Goal: Task Accomplishment & Management: Manage account settings

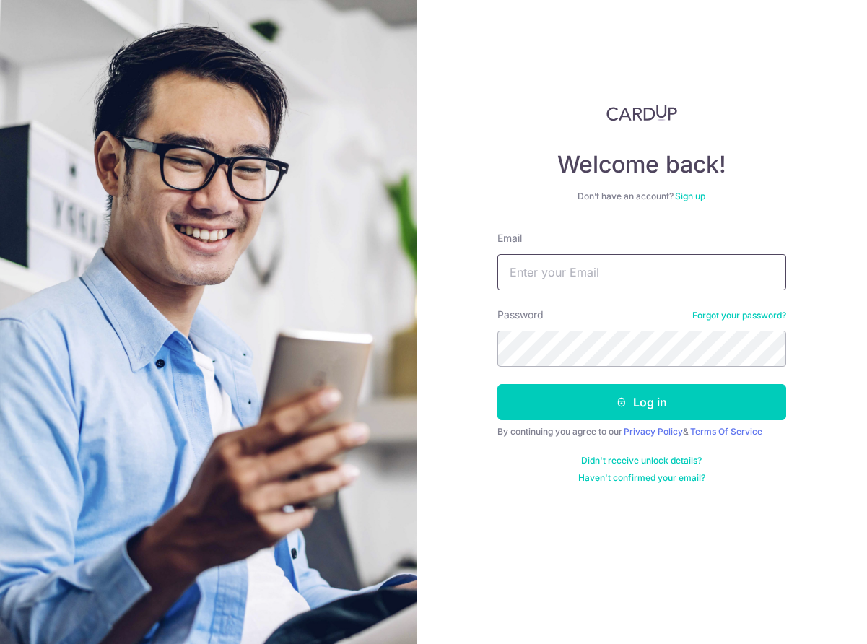
type input "[EMAIL_ADDRESS][DOMAIN_NAME]"
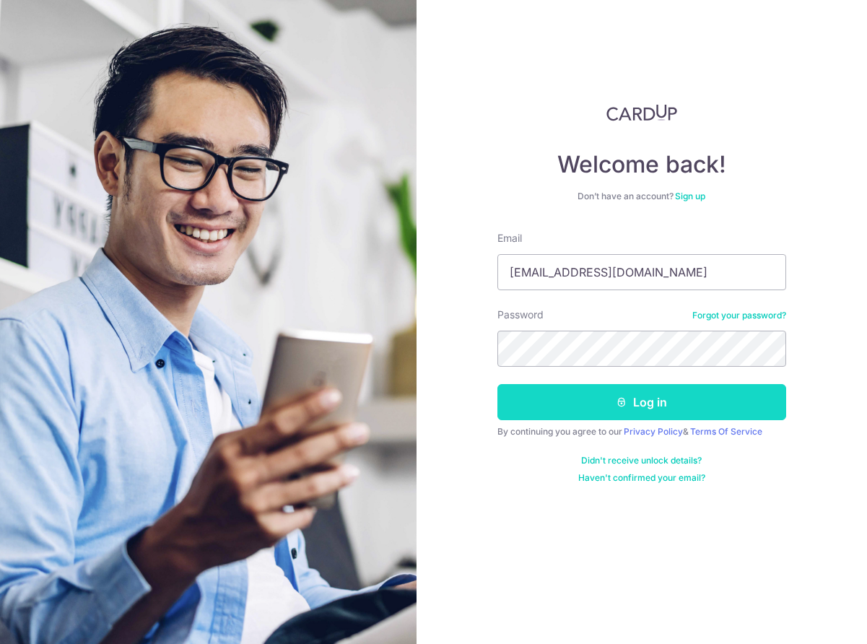
click at [634, 410] on button "Log in" at bounding box center [641, 402] width 289 height 36
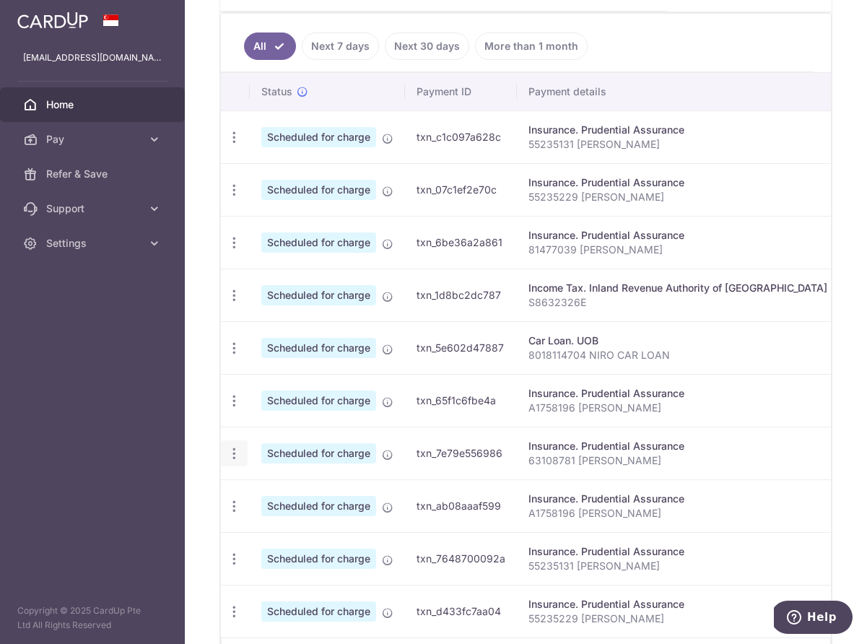
click at [237, 145] on icon "button" at bounding box center [234, 137] width 15 height 15
click at [287, 497] on span "Update payment" at bounding box center [311, 492] width 98 height 17
radio input "true"
type input "6,000.04"
type input "12/09/2025"
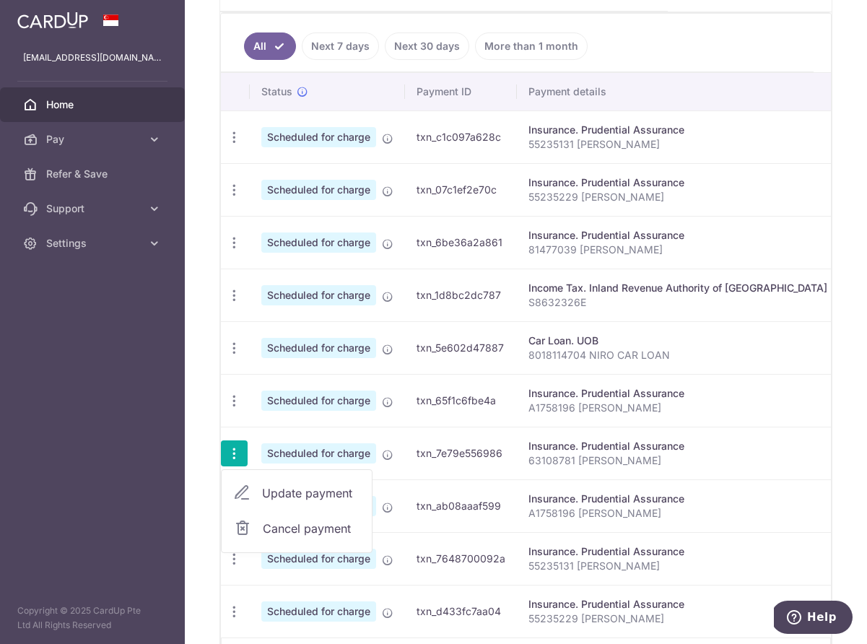
type input "63108781 Lim Nyuk Khim"
type input "OCBC18"
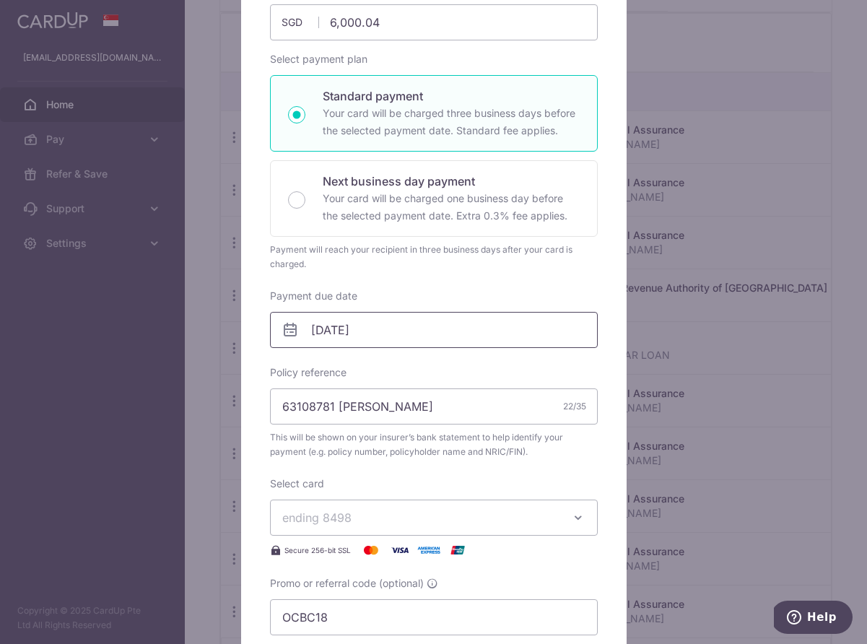
scroll to position [183, 0]
click at [421, 331] on input "12/09/2025" at bounding box center [434, 328] width 328 height 36
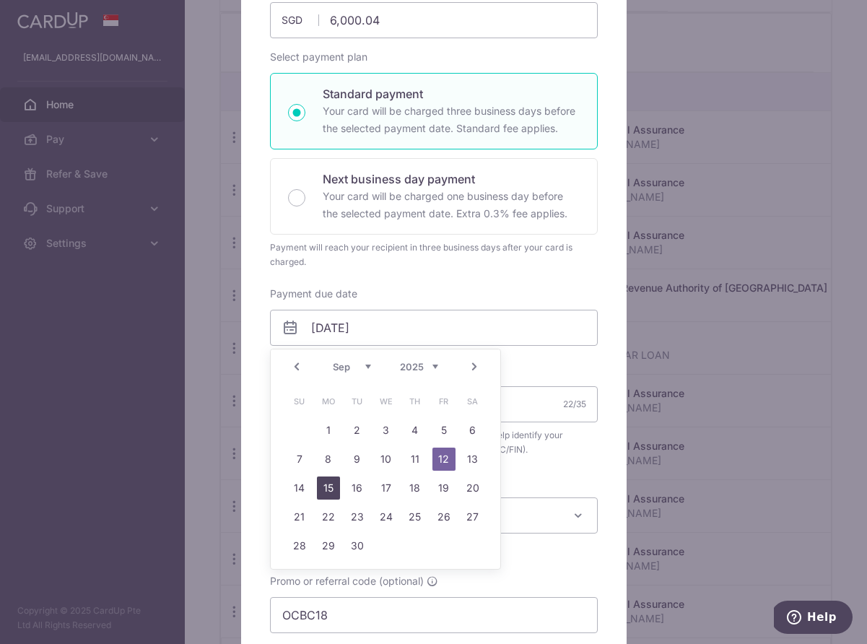
click at [331, 490] on link "15" at bounding box center [328, 487] width 23 height 23
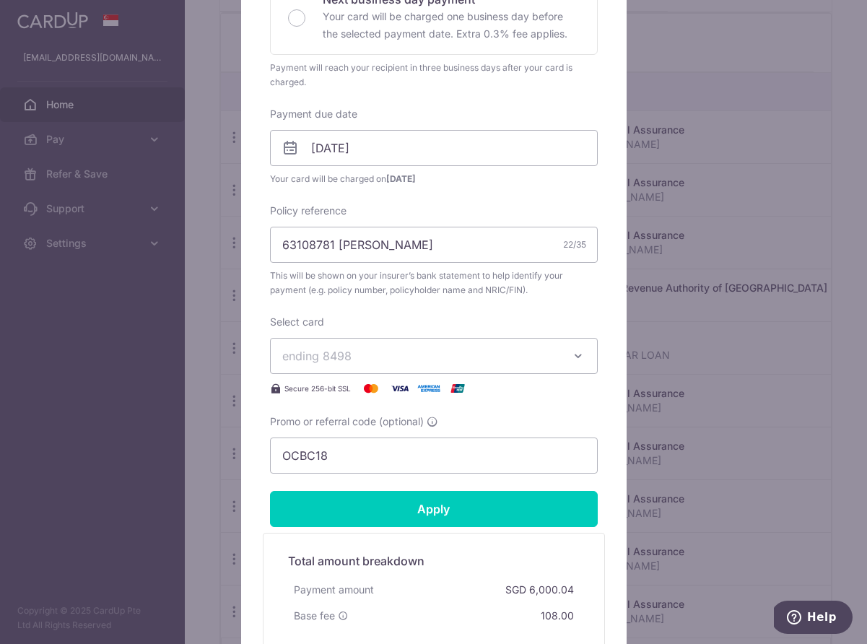
scroll to position [377, 0]
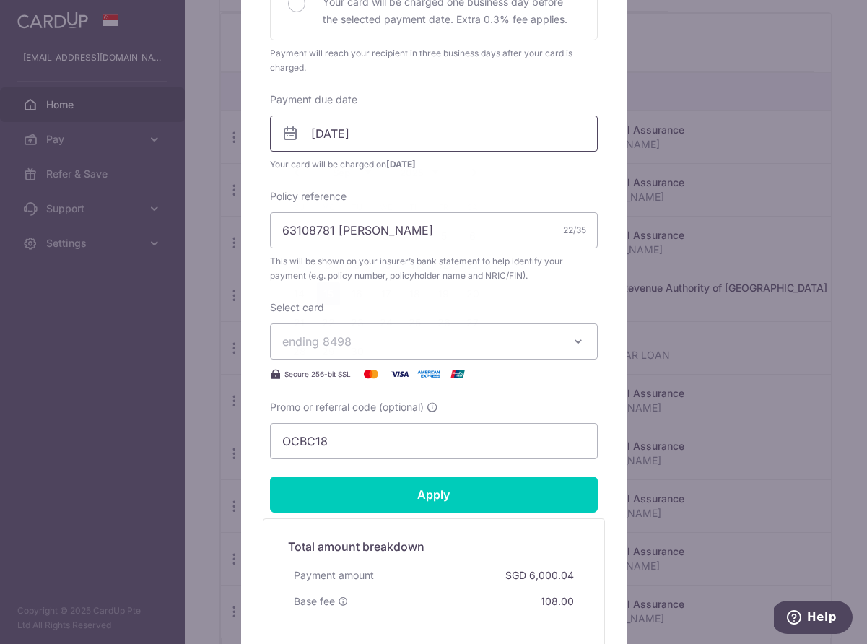
click at [376, 140] on input "15/09/2025" at bounding box center [434, 133] width 328 height 36
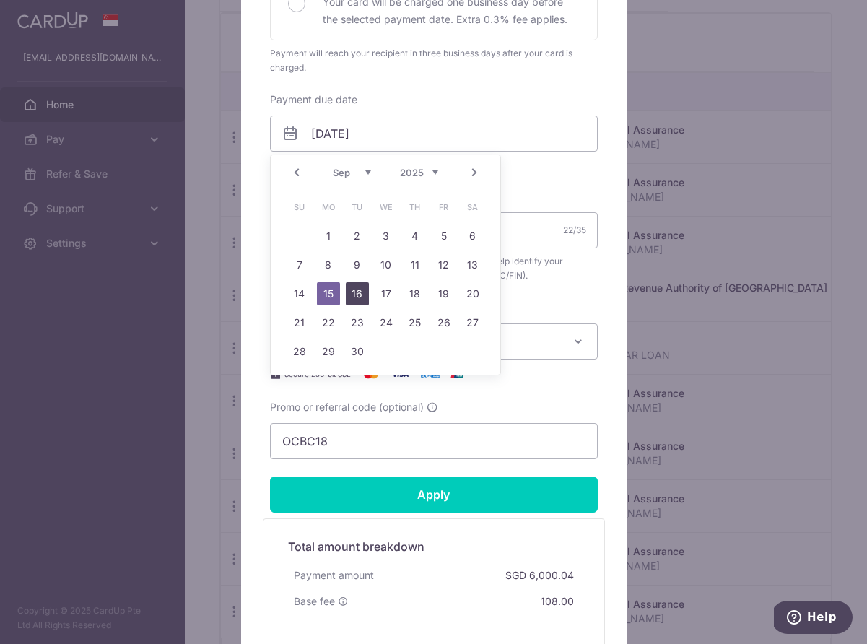
click at [354, 294] on link "16" at bounding box center [357, 293] width 23 height 23
type input "16/09/2025"
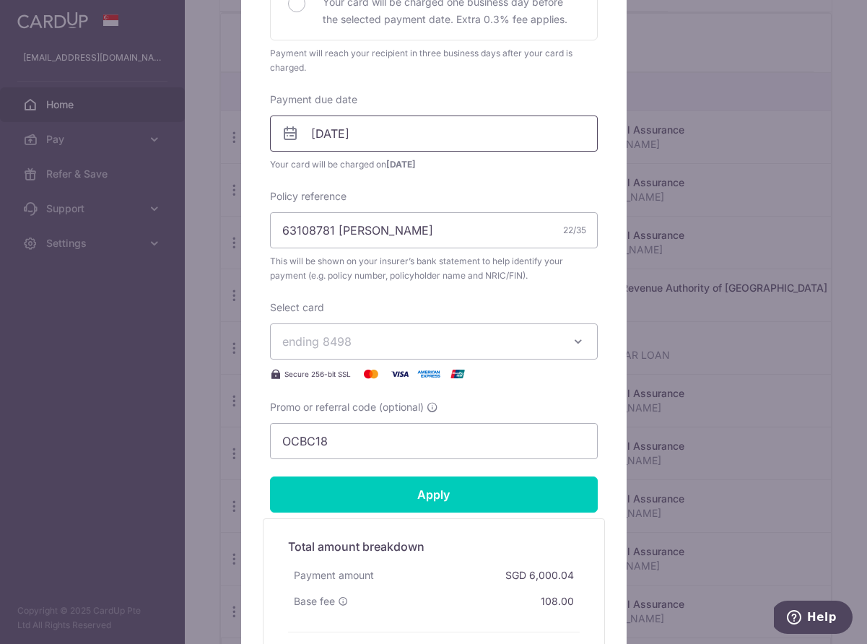
click at [411, 132] on input "16/09/2025" at bounding box center [434, 133] width 328 height 36
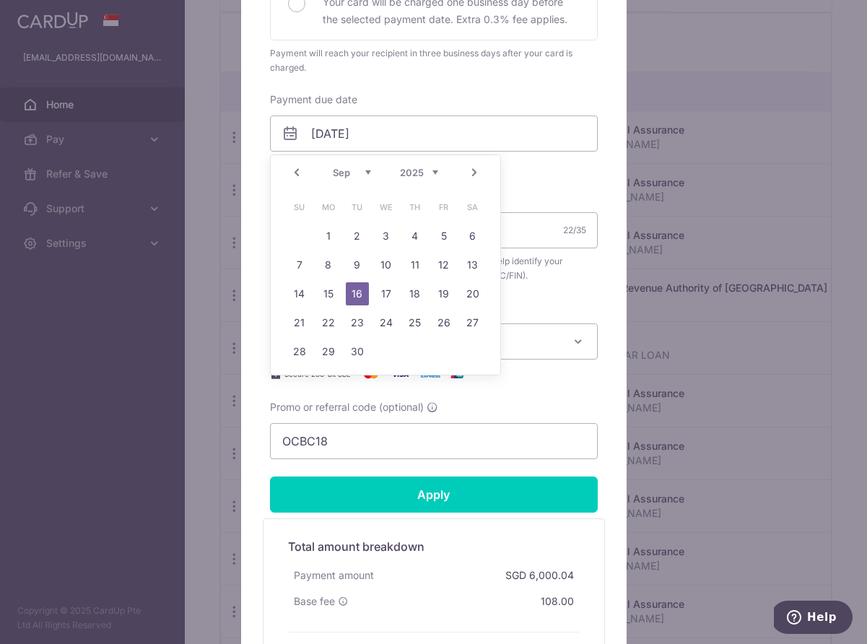
click at [558, 189] on div "Policy reference 63108781 Lim Nyuk Khim 22/35 This will be shown on your insure…" at bounding box center [434, 236] width 328 height 94
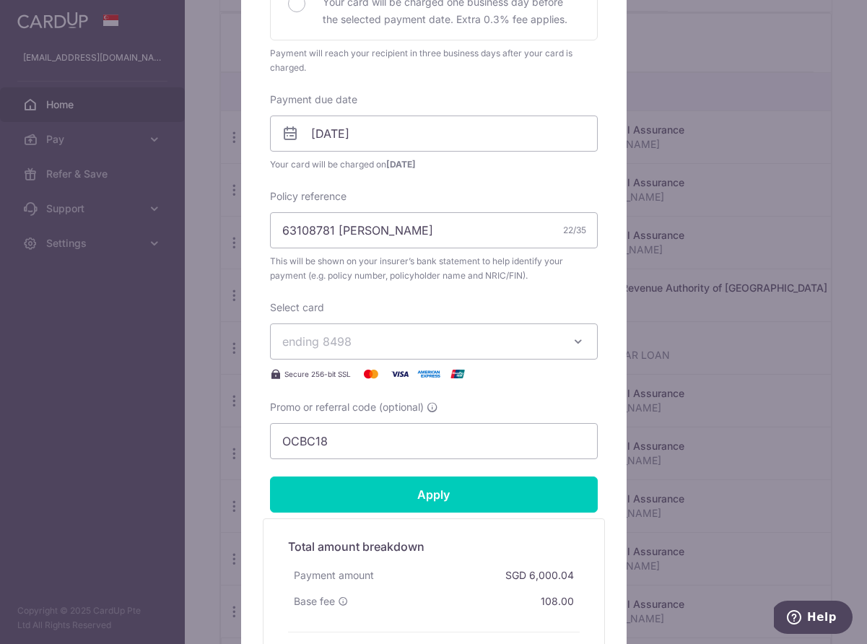
click at [558, 189] on div "Policy reference 63108781 Lim Nyuk Khim 22/35 This will be shown on your insure…" at bounding box center [434, 236] width 328 height 94
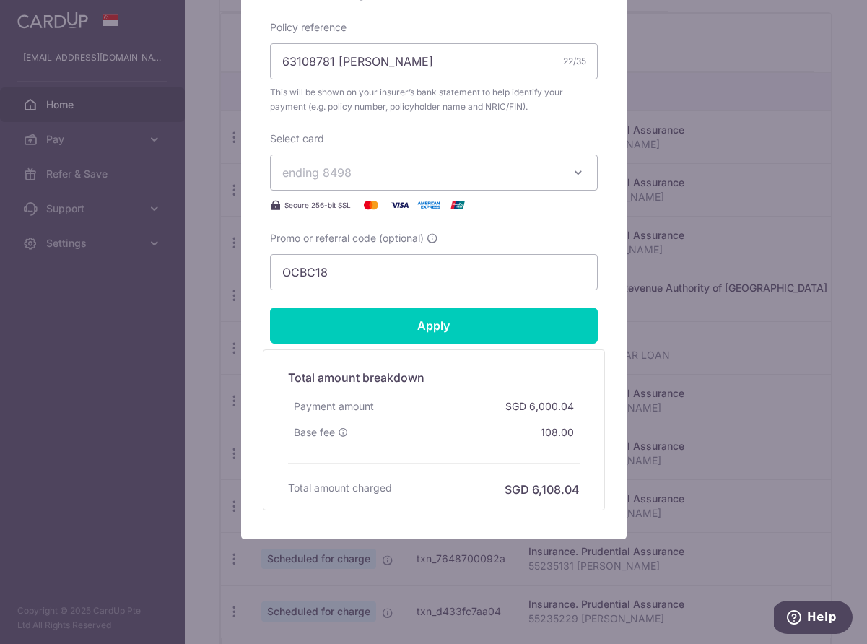
scroll to position [546, 0]
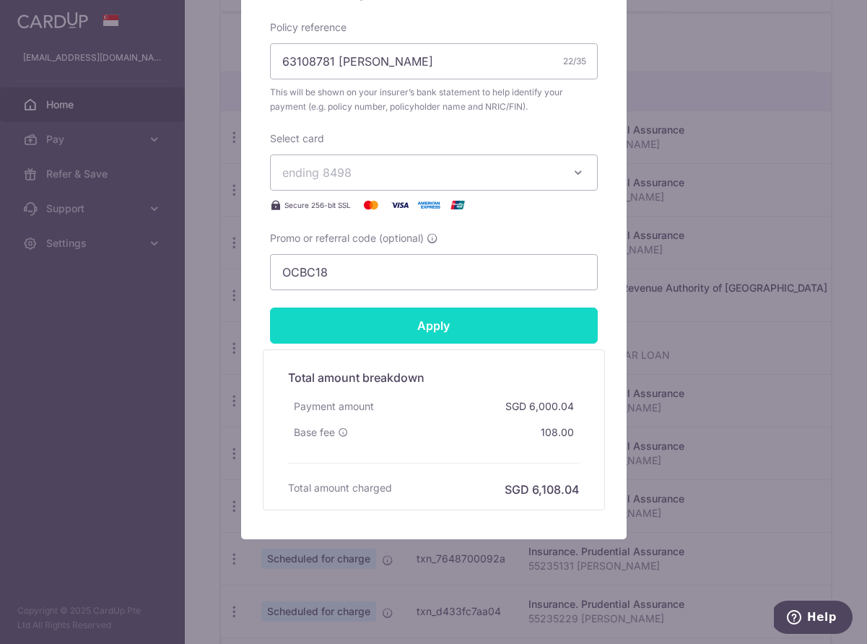
click at [459, 332] on input "Apply" at bounding box center [434, 325] width 328 height 36
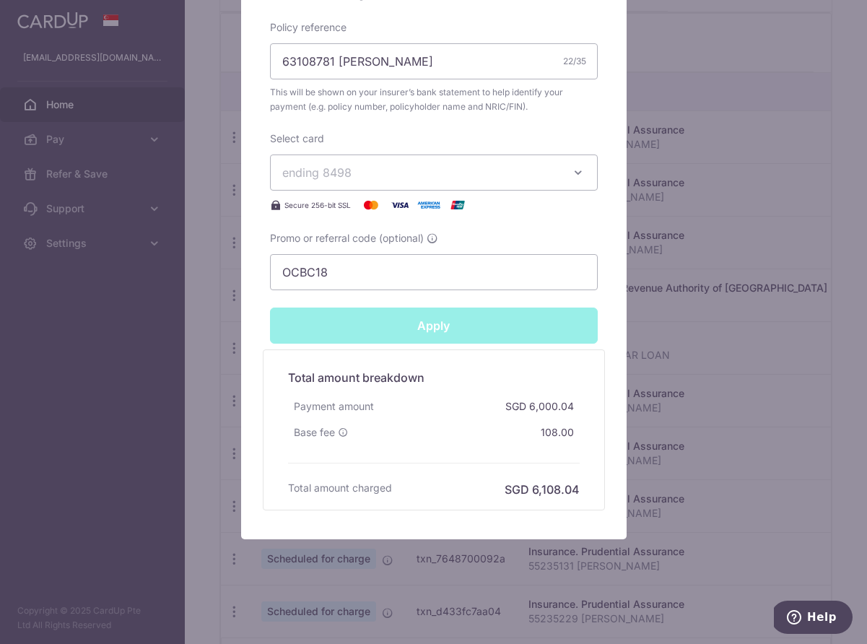
type input "Successfully Applied"
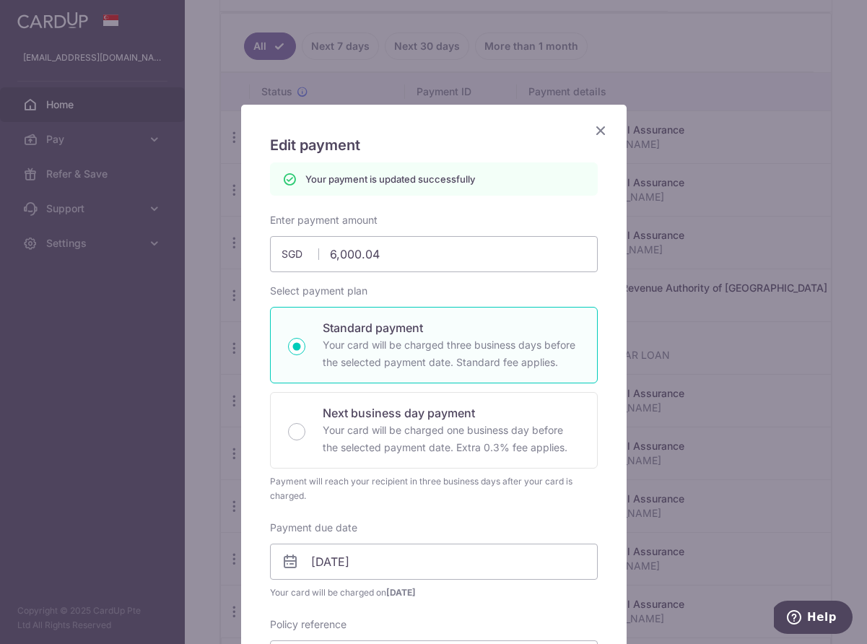
scroll to position [0, 0]
click at [597, 130] on icon "Close" at bounding box center [600, 130] width 17 height 18
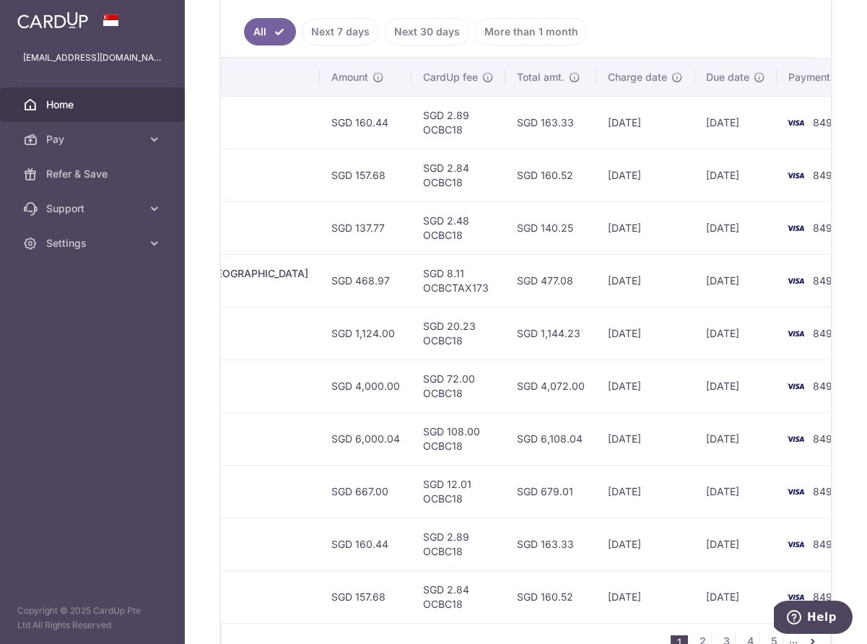
scroll to position [0, 518]
click at [95, 239] on span "Settings" at bounding box center [93, 243] width 95 height 14
click at [78, 319] on span "Logout" at bounding box center [93, 312] width 95 height 14
